Goal: Task Accomplishment & Management: Manage account settings

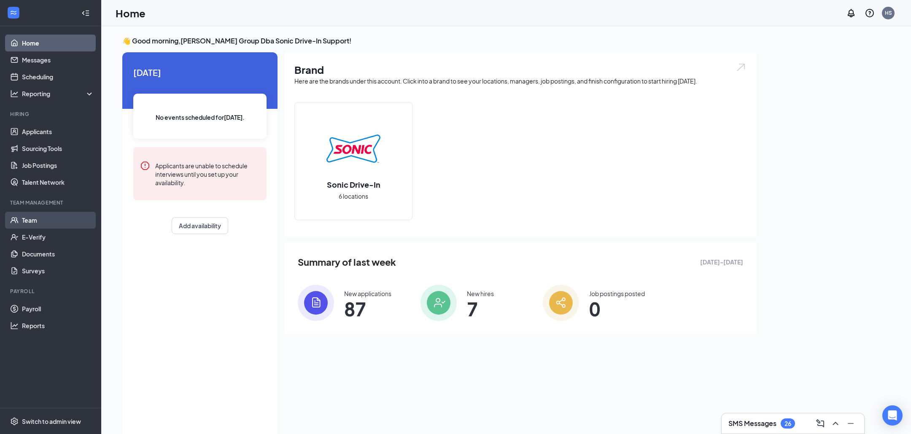
click at [51, 217] on link "Team" at bounding box center [58, 220] width 72 height 17
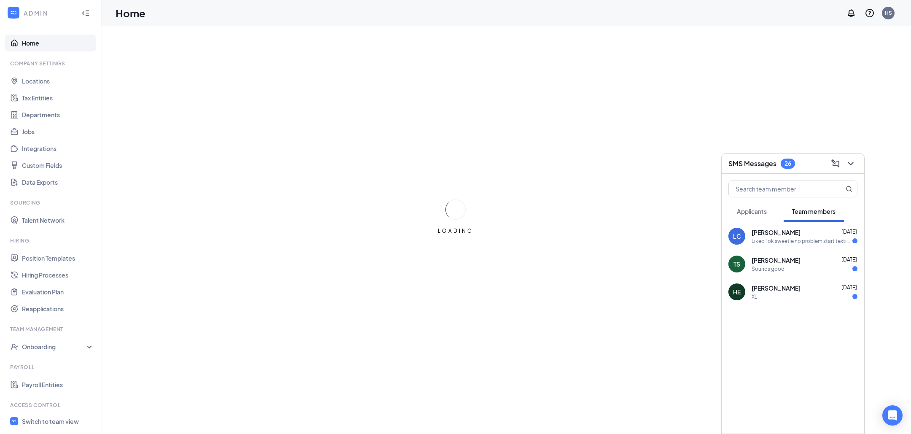
scroll to position [43, 0]
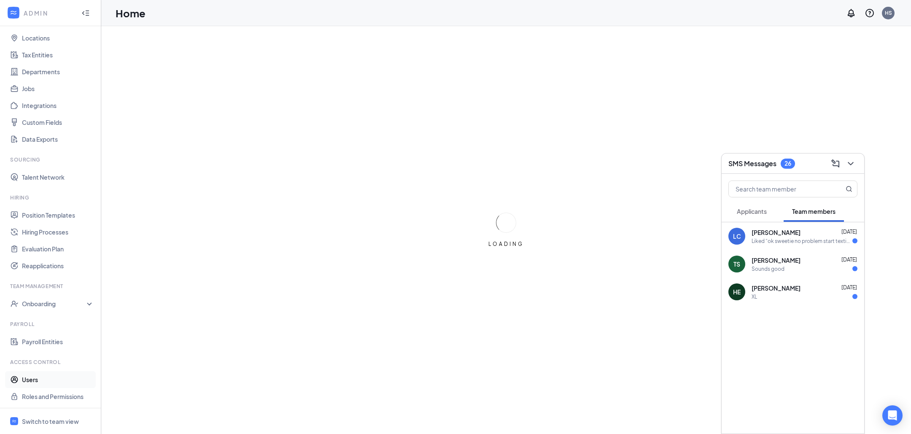
click at [40, 383] on link "Users" at bounding box center [58, 379] width 72 height 17
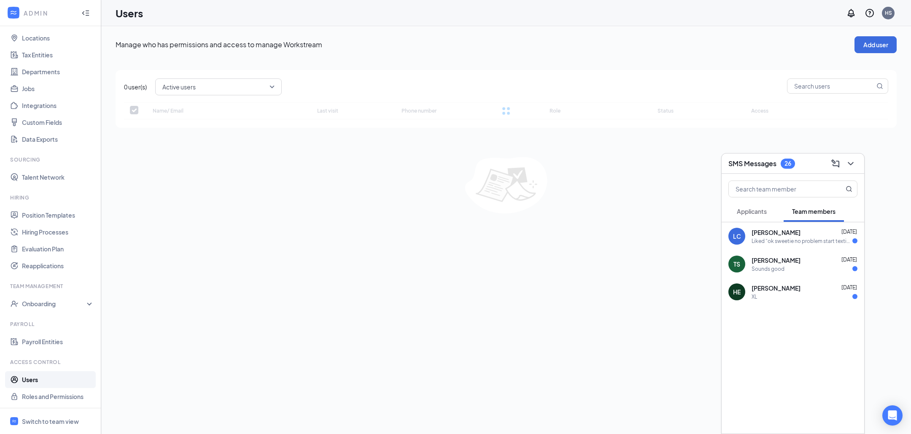
checkbox input "false"
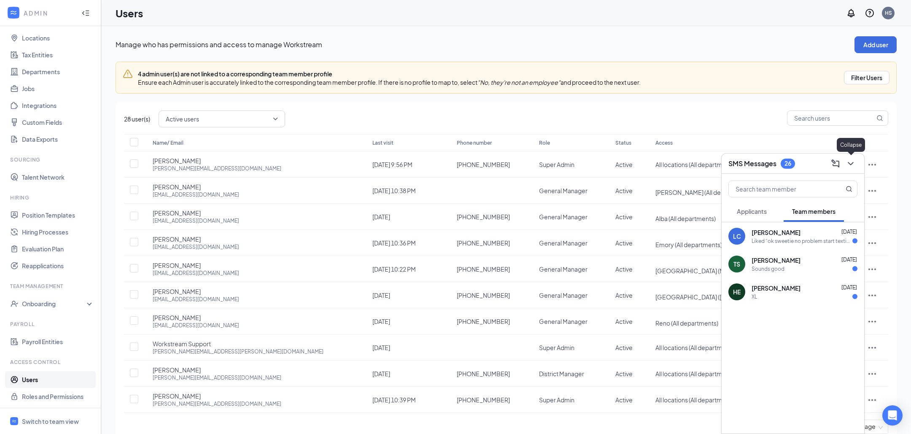
click at [855, 163] on icon "ChevronDown" at bounding box center [851, 164] width 10 height 10
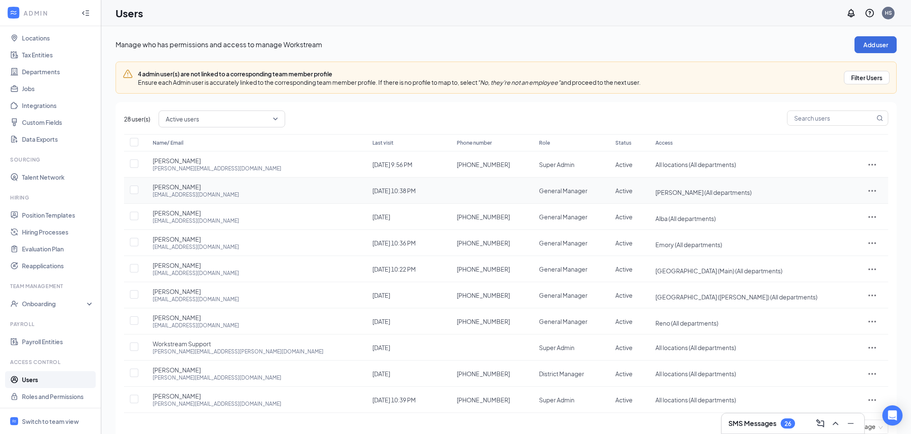
click at [867, 193] on icon "ActionsIcon" at bounding box center [872, 191] width 10 height 10
click at [858, 205] on span "Edit user" at bounding box center [846, 207] width 52 height 9
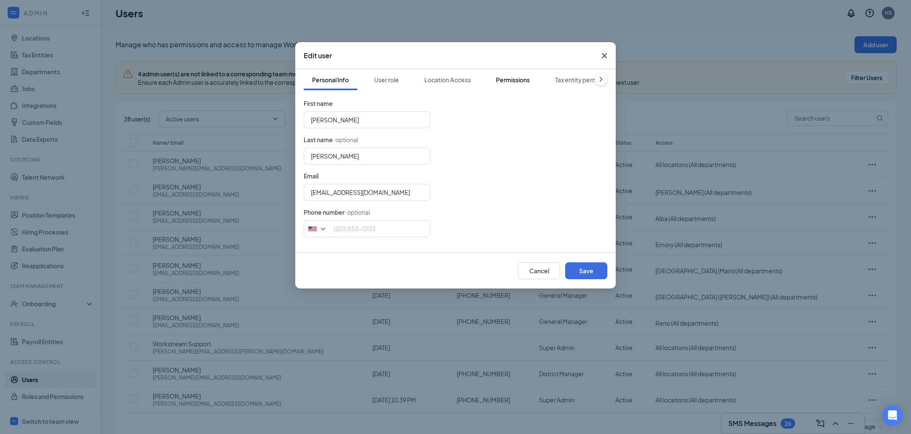
click at [525, 84] on button "Permissions" at bounding box center [513, 79] width 51 height 21
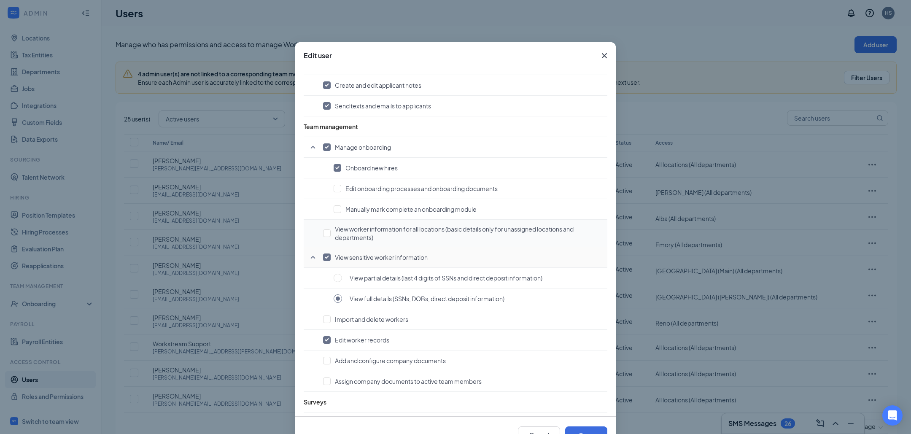
scroll to position [532, 0]
